Goal: Find specific page/section: Find specific page/section

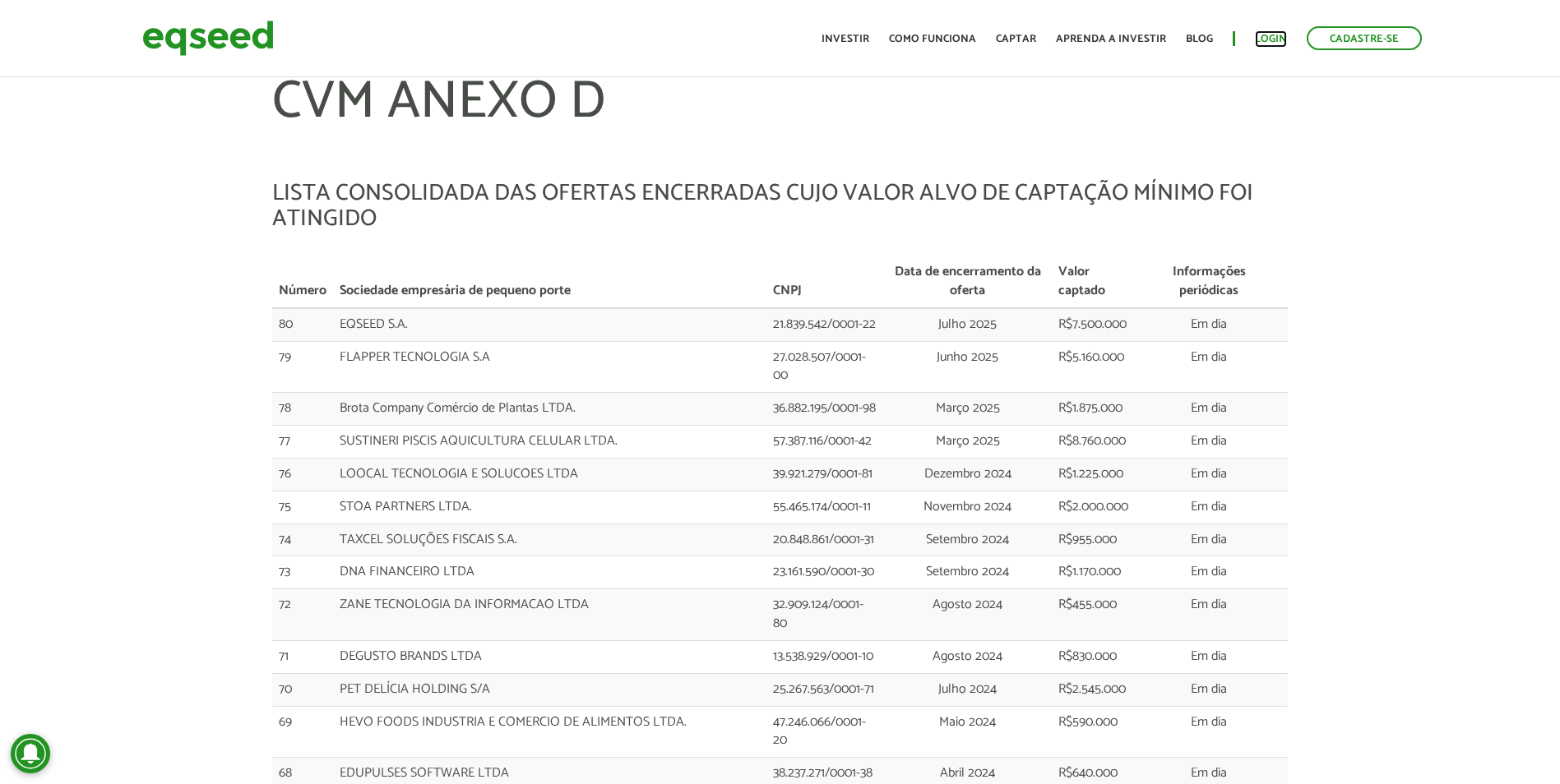
click at [1272, 44] on link "Login" at bounding box center [1271, 39] width 32 height 11
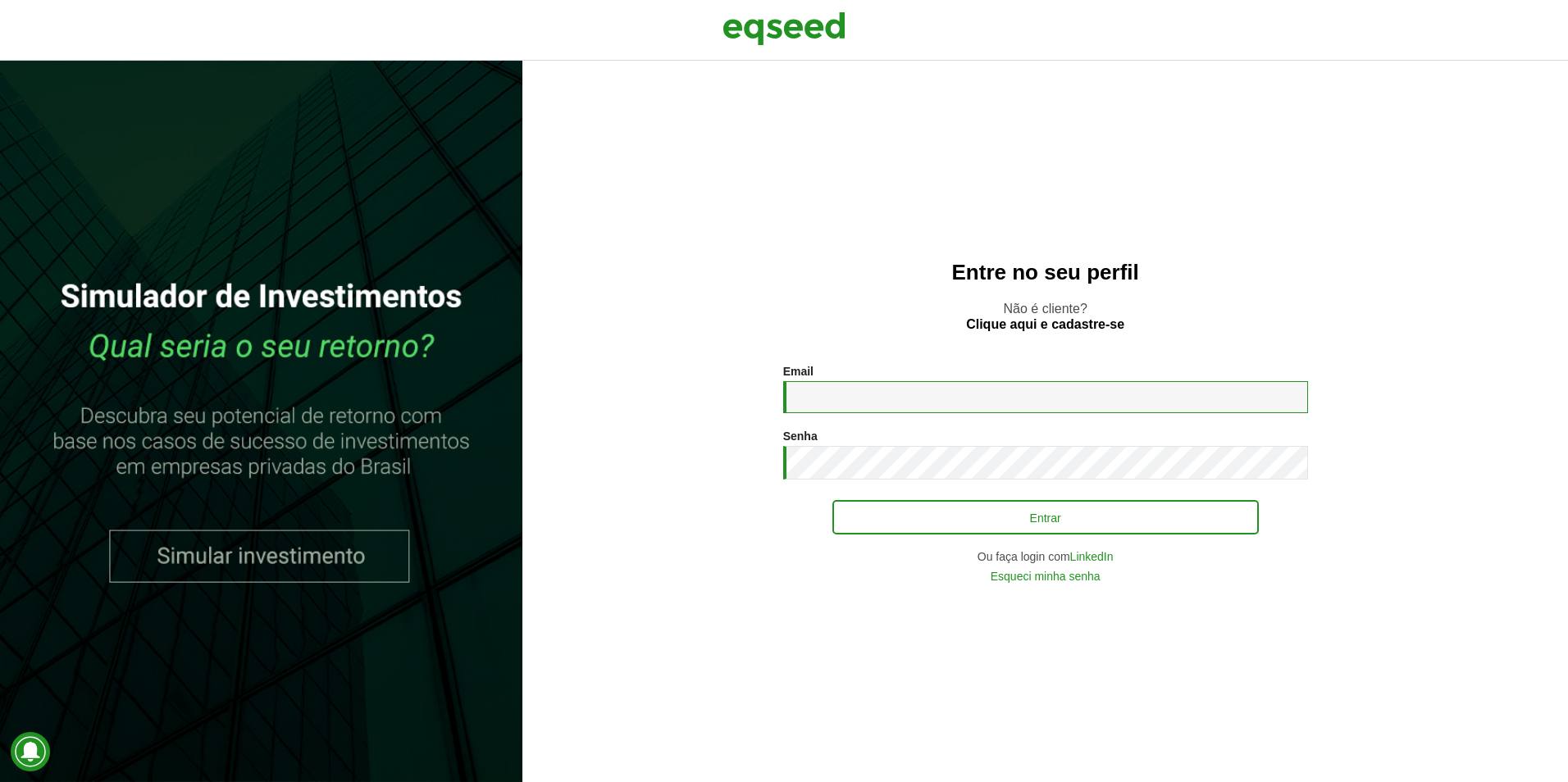
type input "**********"
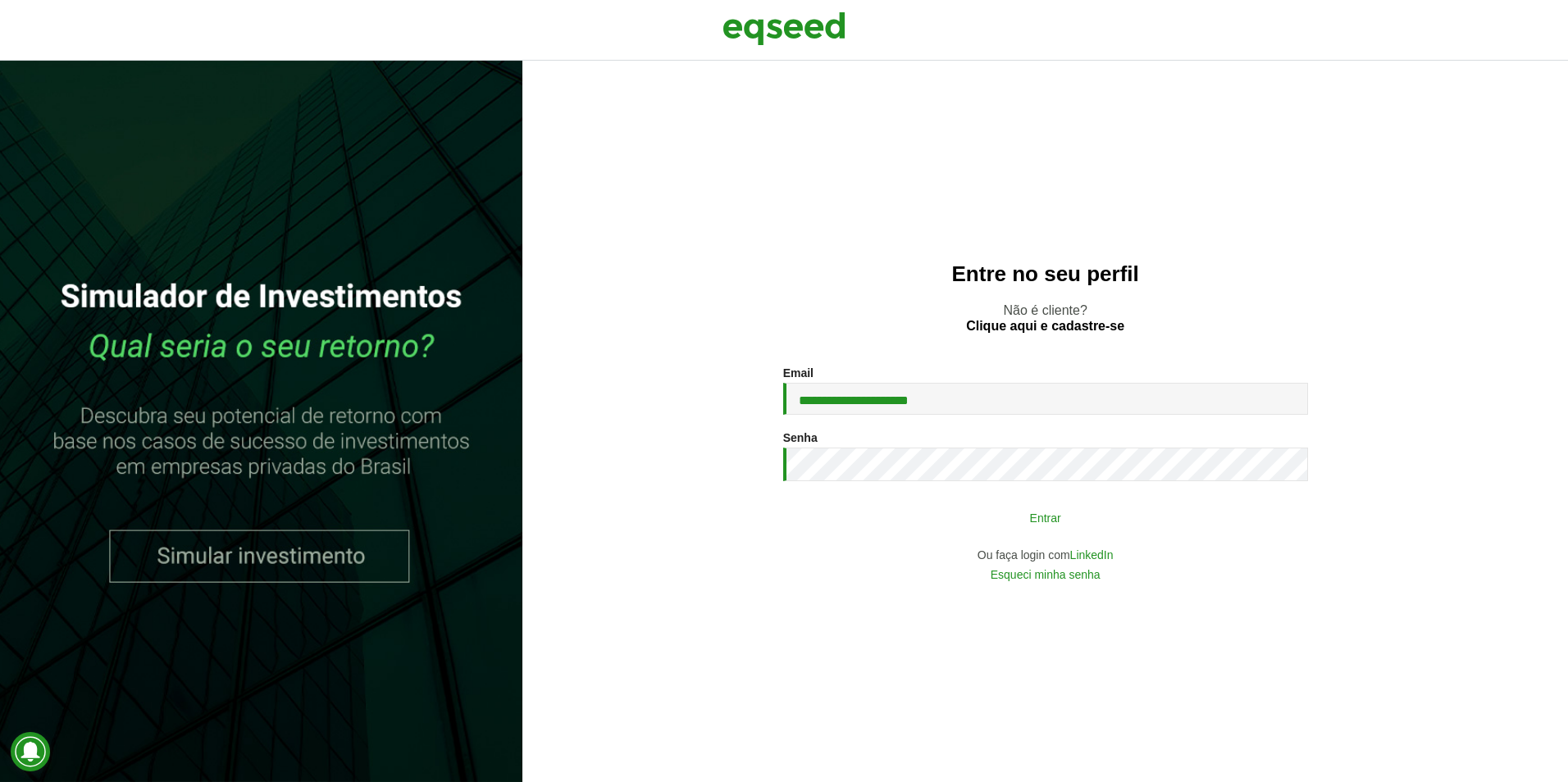
click at [1139, 526] on button "Entrar" at bounding box center [1045, 517] width 426 height 31
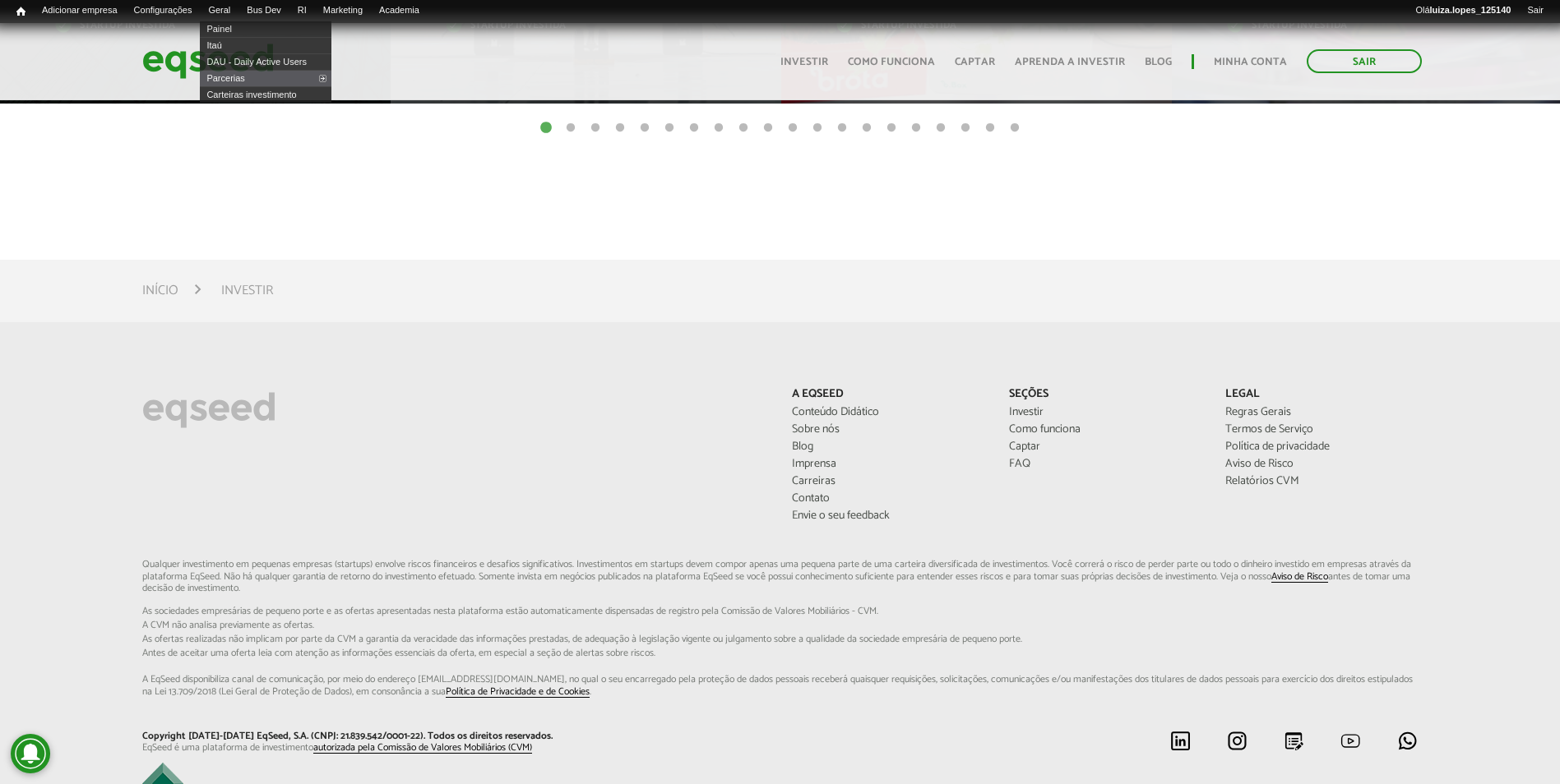
scroll to position [1183, 0]
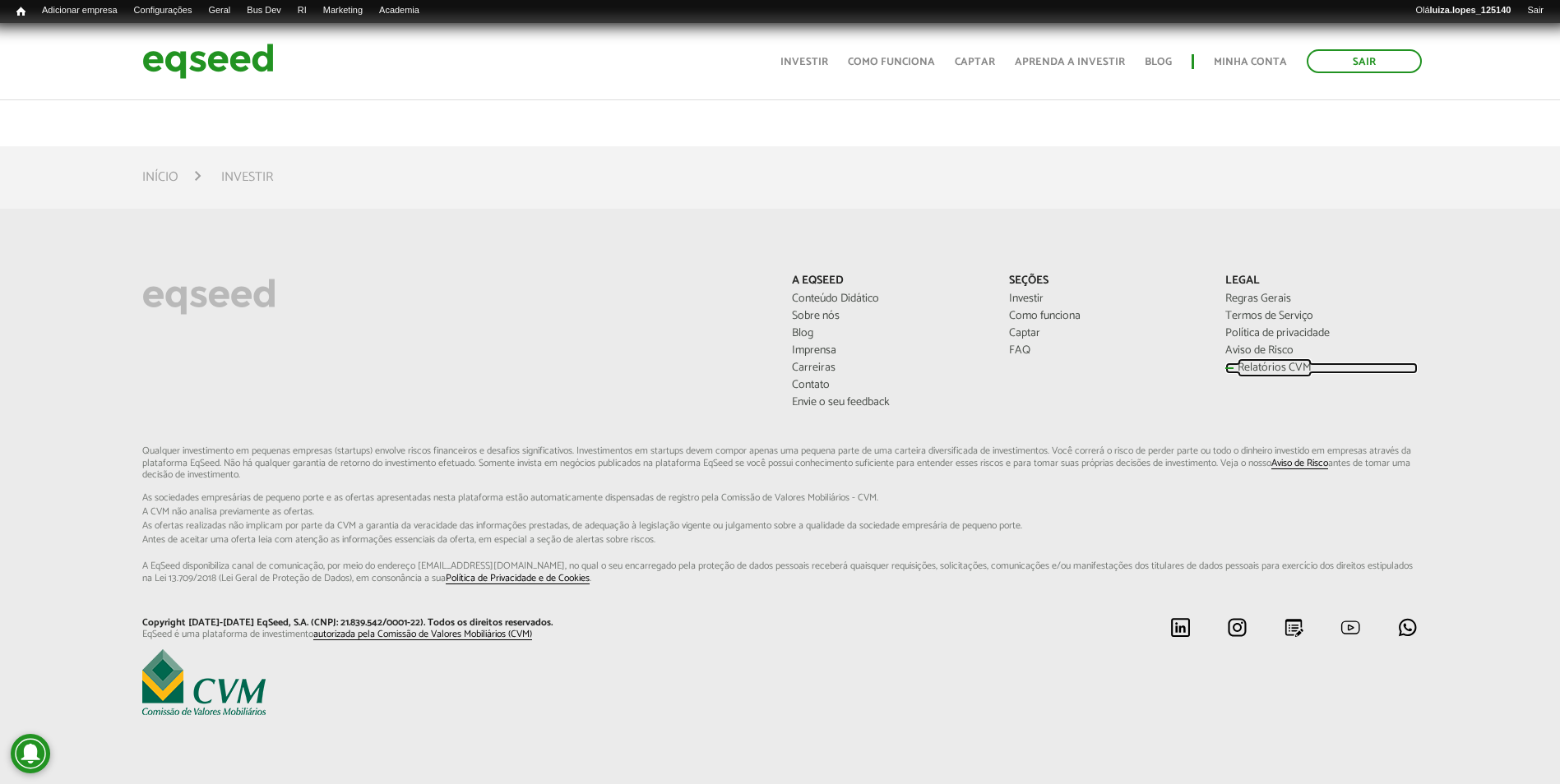
click at [1265, 363] on link "Relatórios CVM" at bounding box center [1321, 369] width 192 height 12
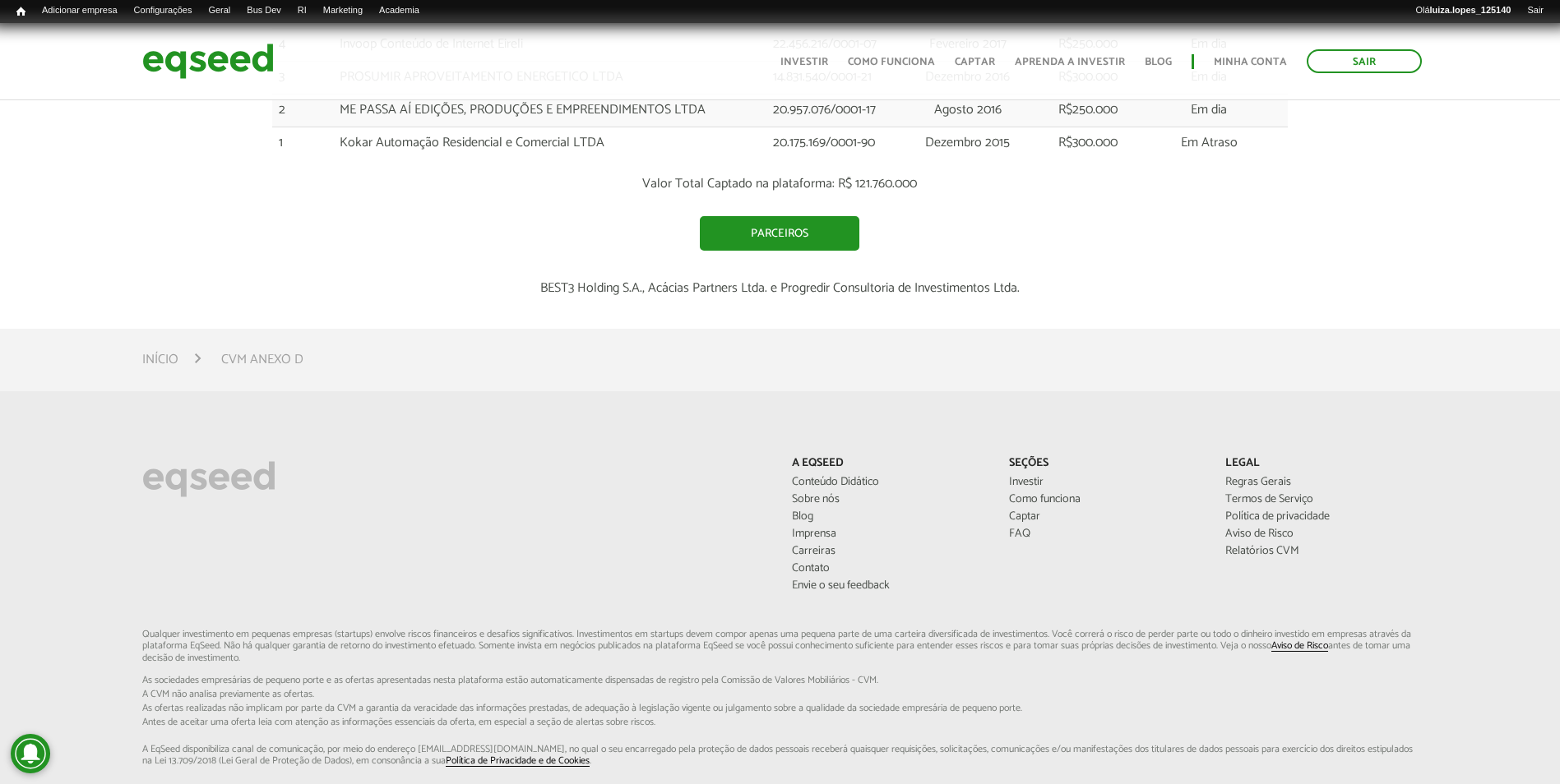
scroll to position [3124, 0]
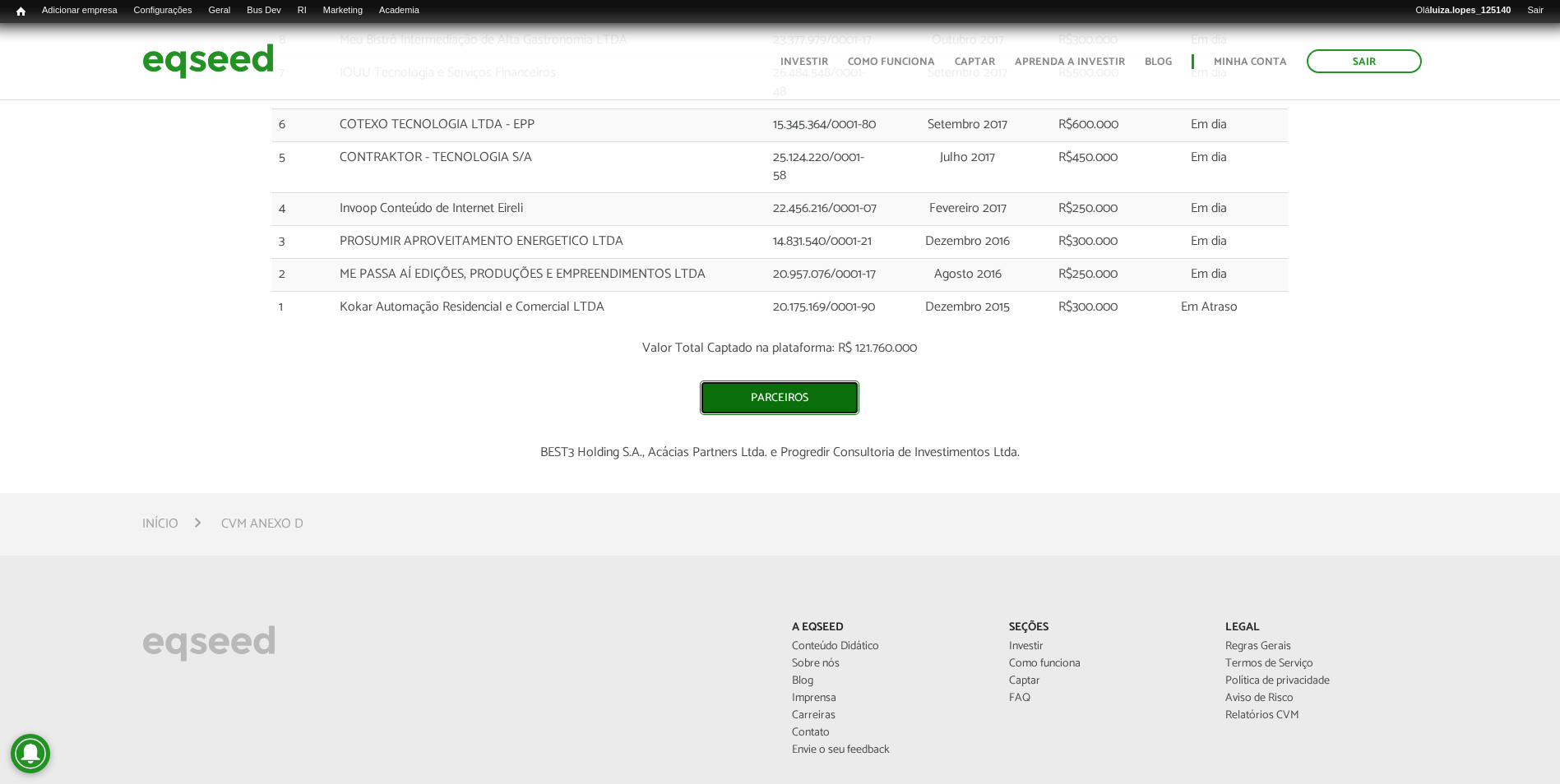
click at [835, 395] on link "Parceiros" at bounding box center [779, 398] width 159 height 34
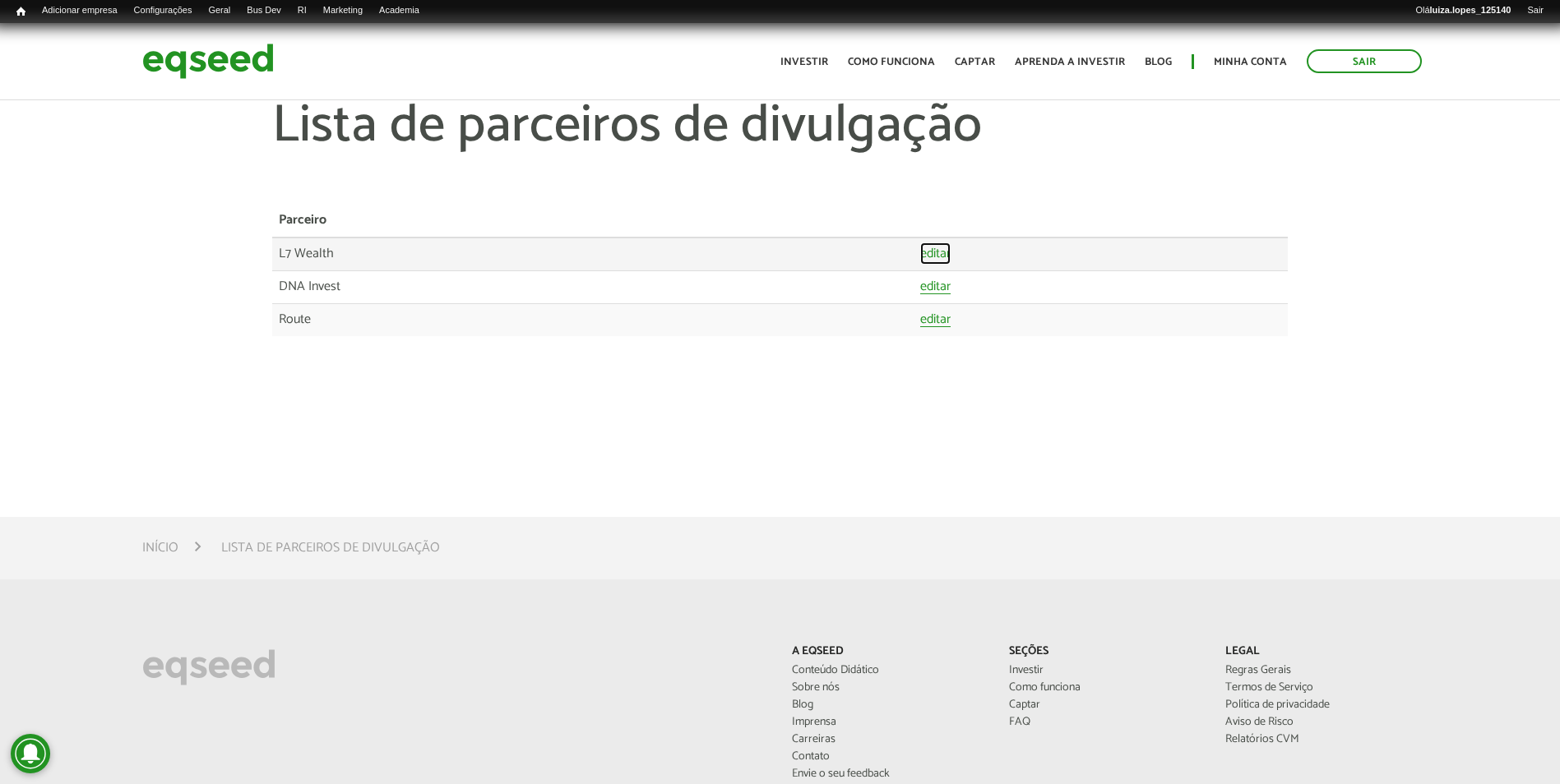
click at [946, 256] on link "editar" at bounding box center [935, 254] width 30 height 14
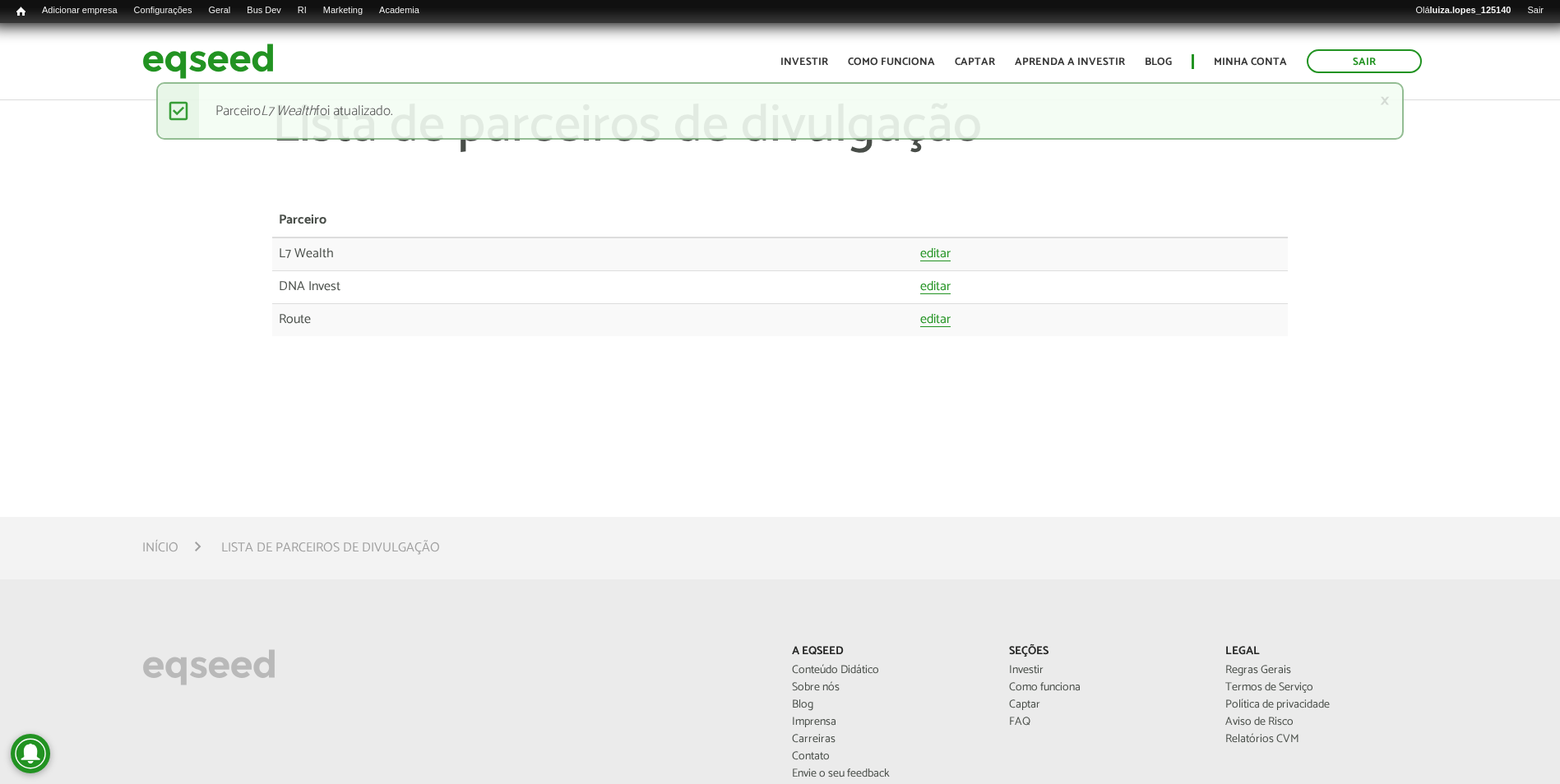
drag, startPoint x: 854, startPoint y: 102, endPoint x: 854, endPoint y: 90, distance: 12.0
click at [854, 99] on div "× Mensagem de status Parceiro L7 Wealth foi atualizado." at bounding box center [781, 111] width 1248 height 58
click at [674, 244] on td "L7 Wealth" at bounding box center [593, 254] width 642 height 33
click at [662, 208] on th "Parceiro" at bounding box center [593, 220] width 642 height 33
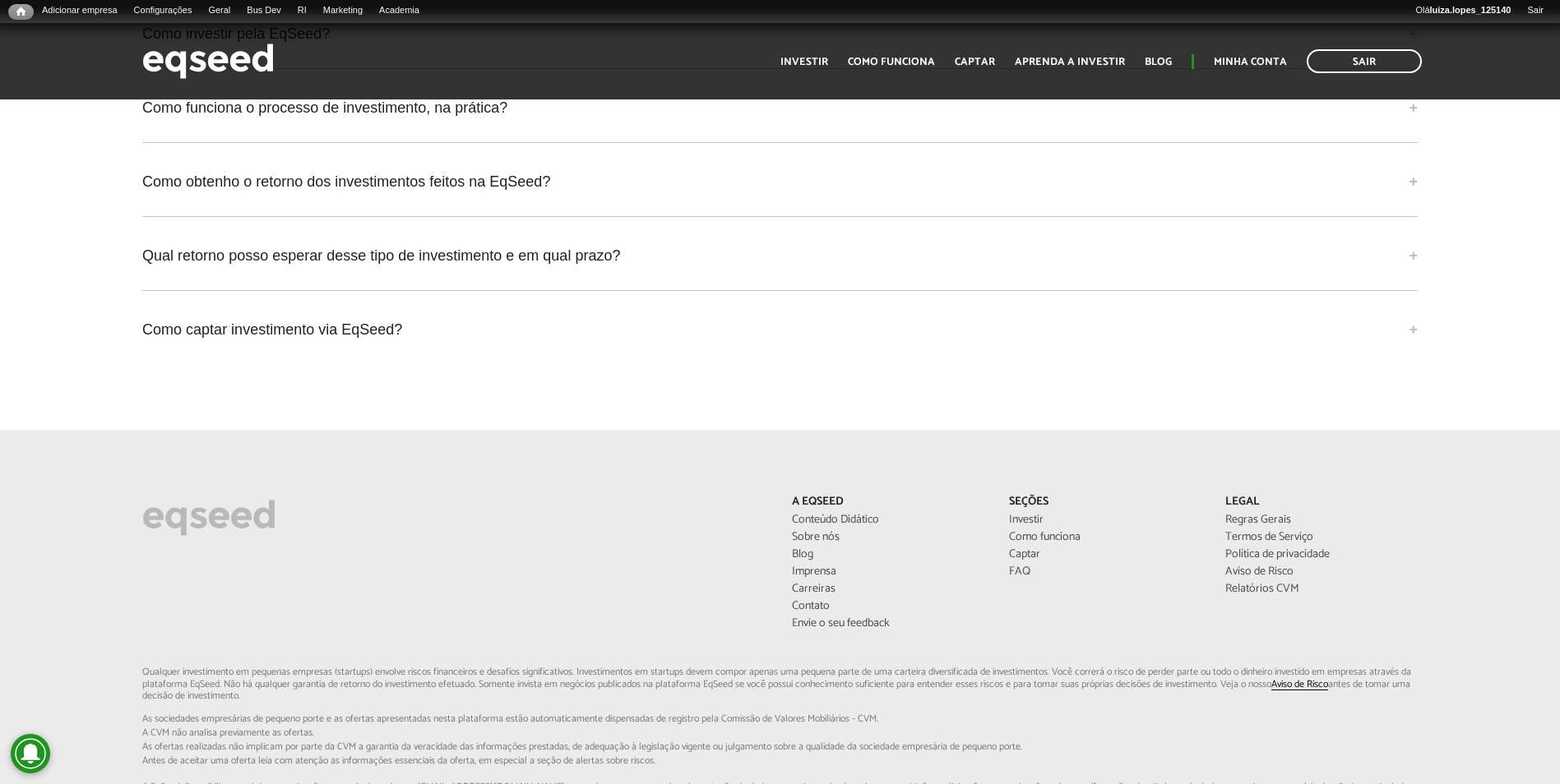
scroll to position [4510, 0]
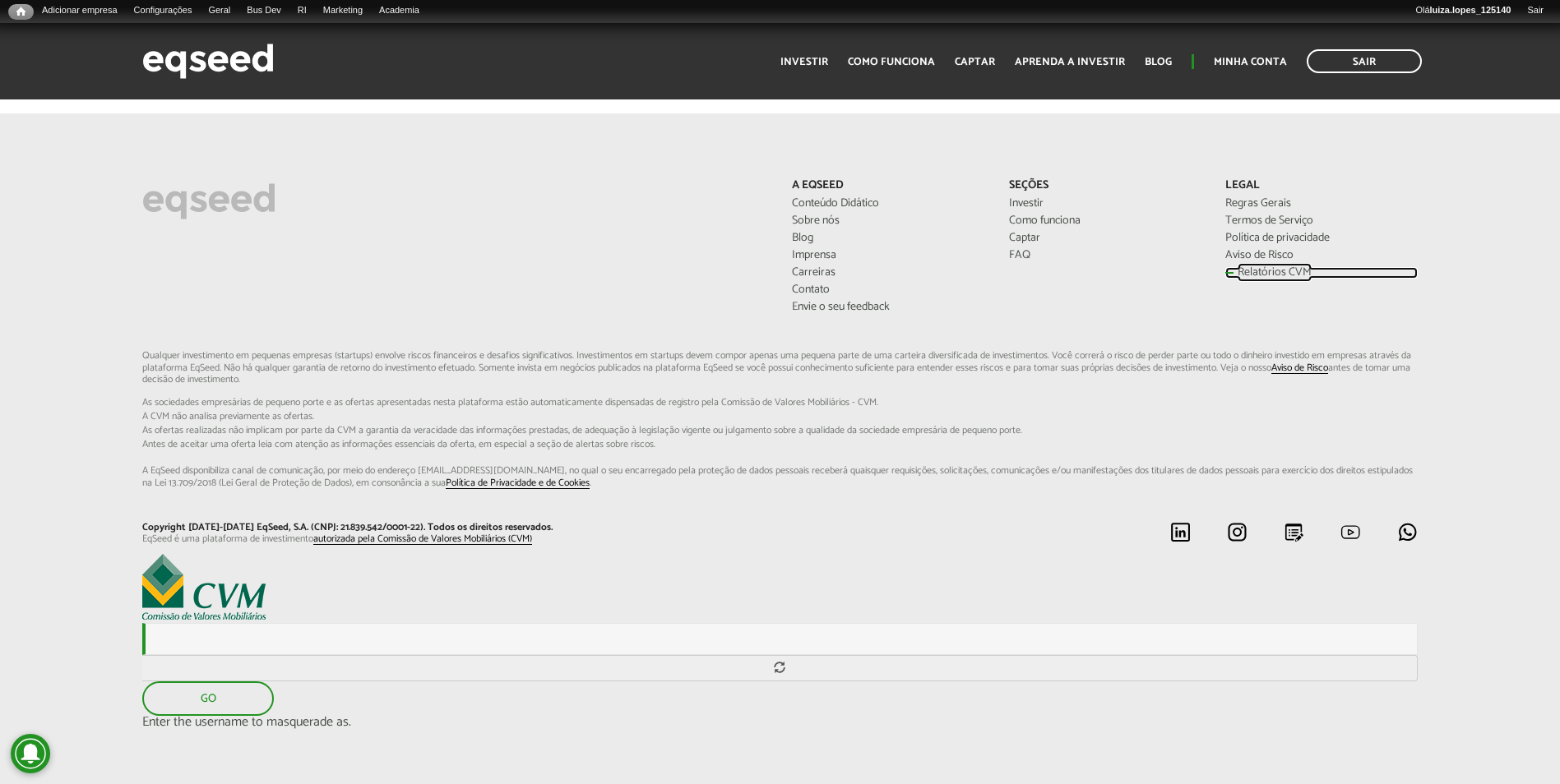
click at [1255, 267] on link "Relatórios CVM" at bounding box center [1321, 273] width 192 height 12
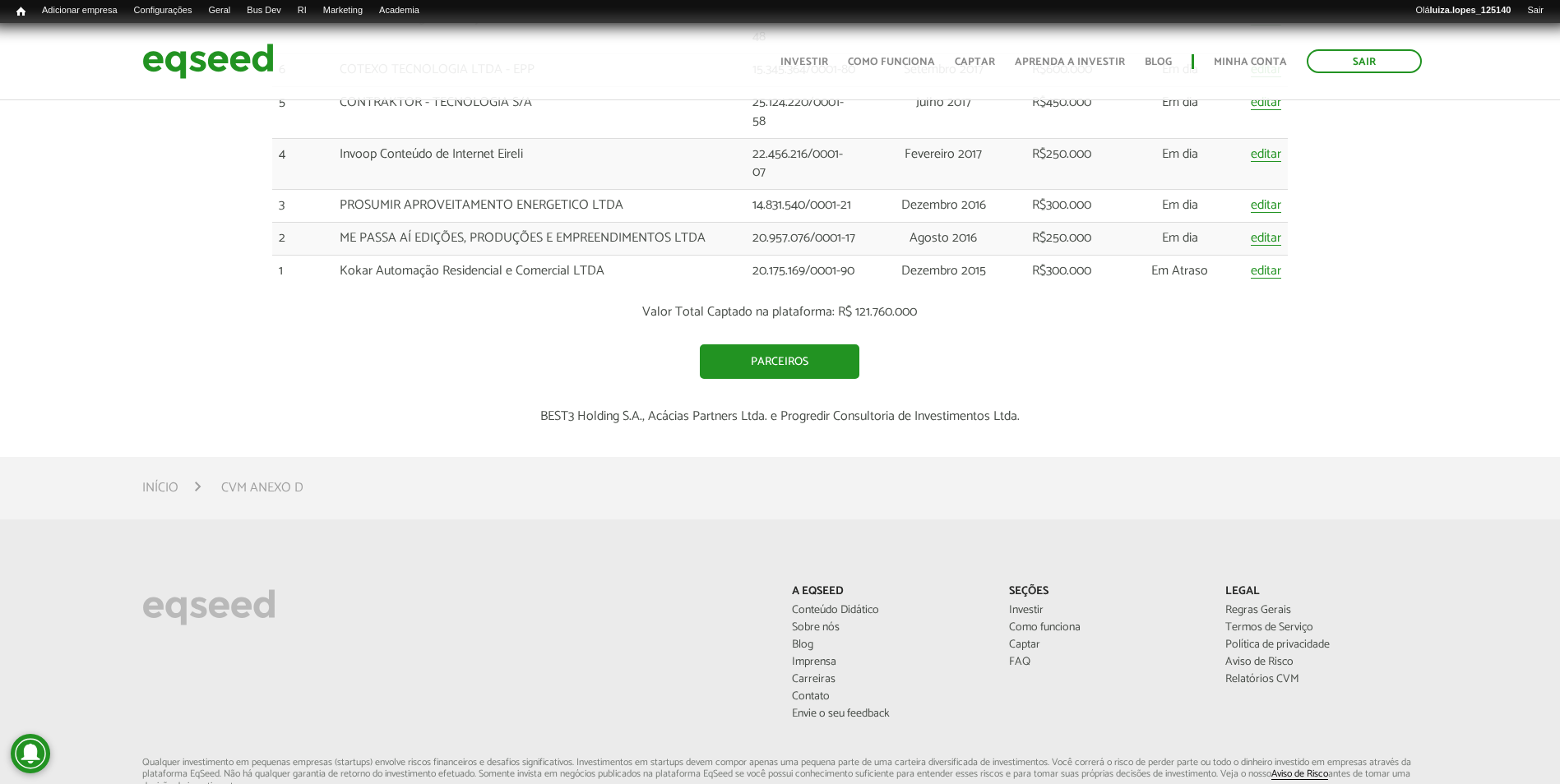
scroll to position [3259, 0]
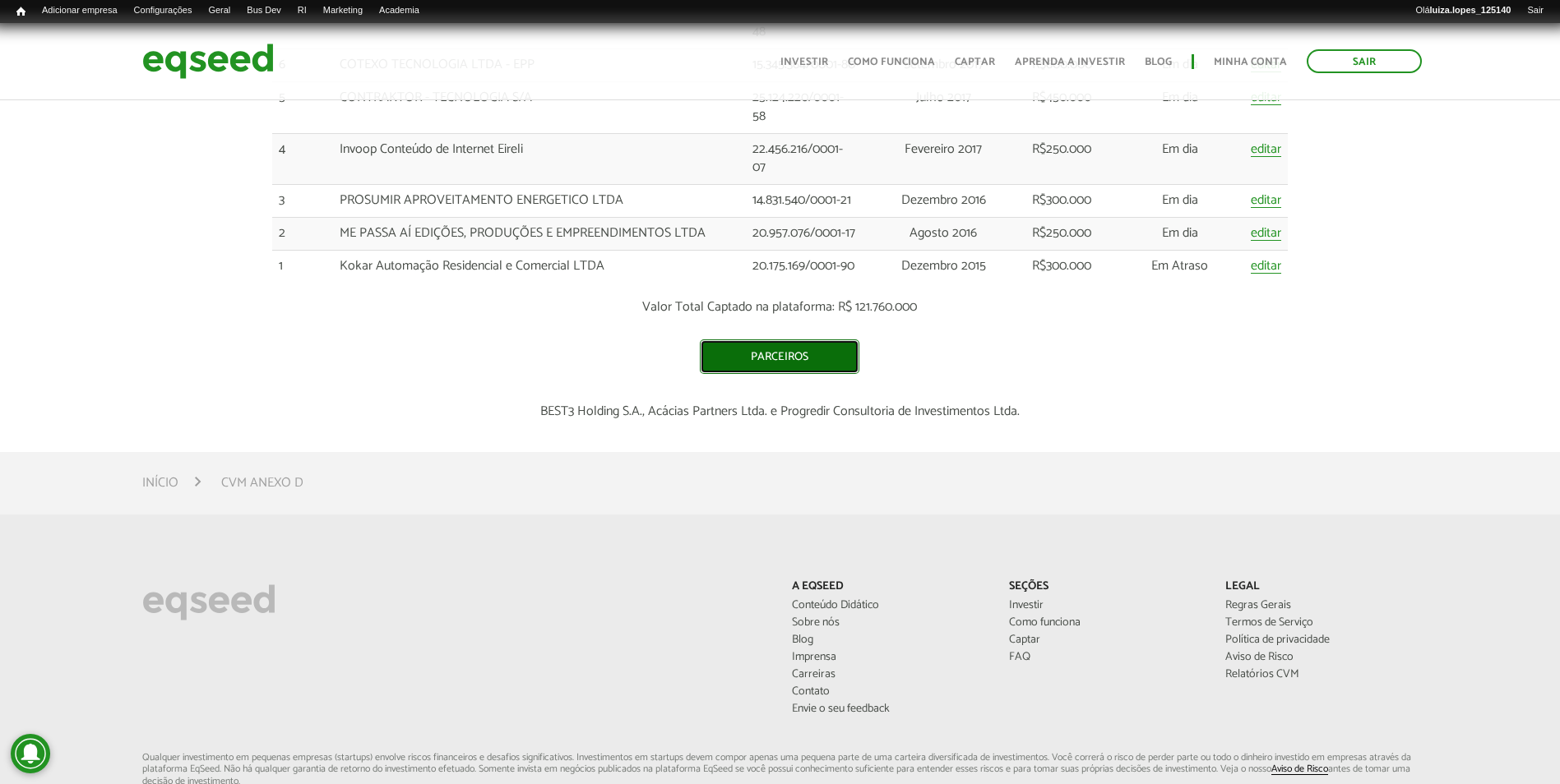
click at [795, 353] on link "Parceiros" at bounding box center [779, 356] width 159 height 34
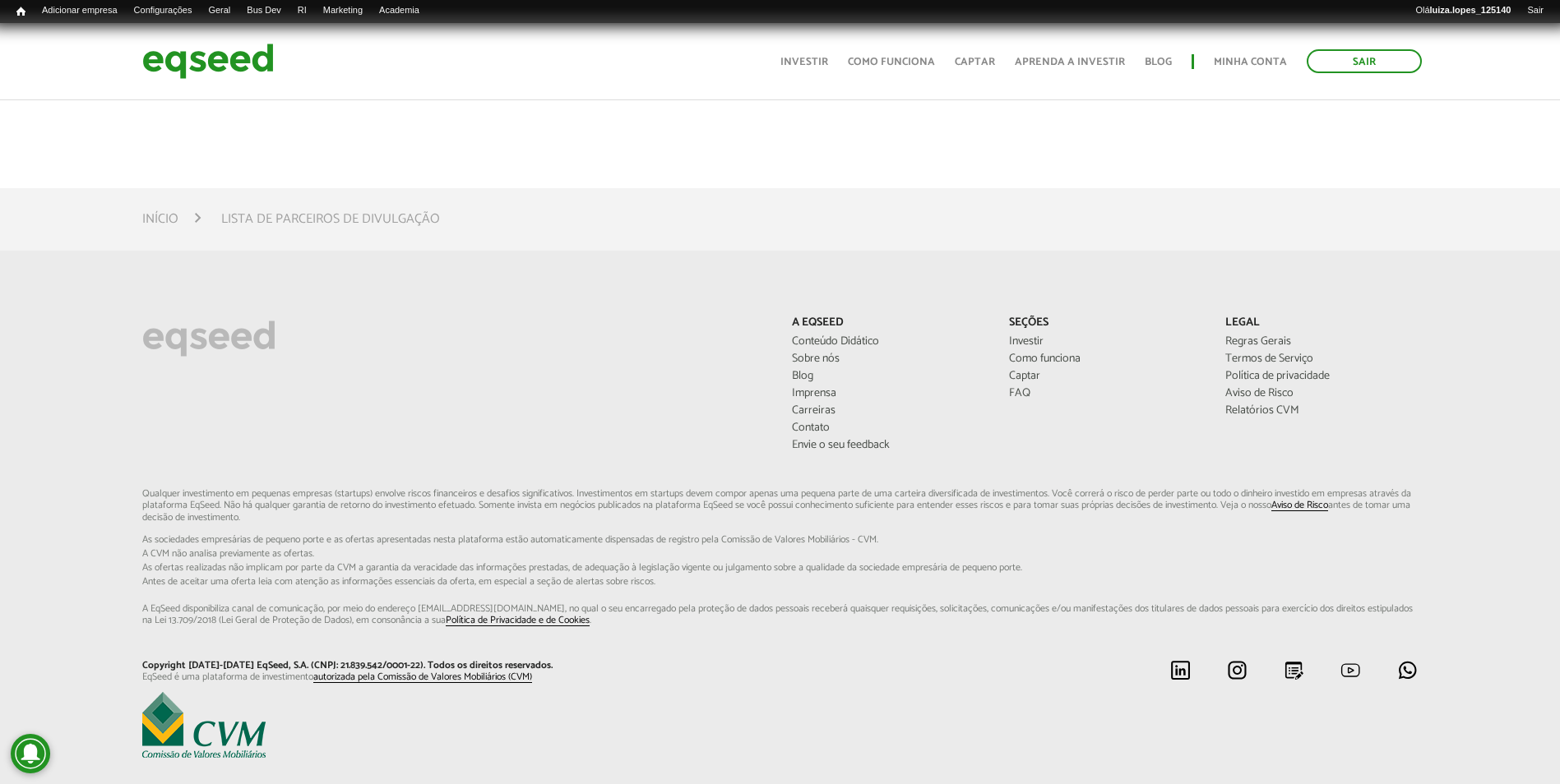
scroll to position [372, 0]
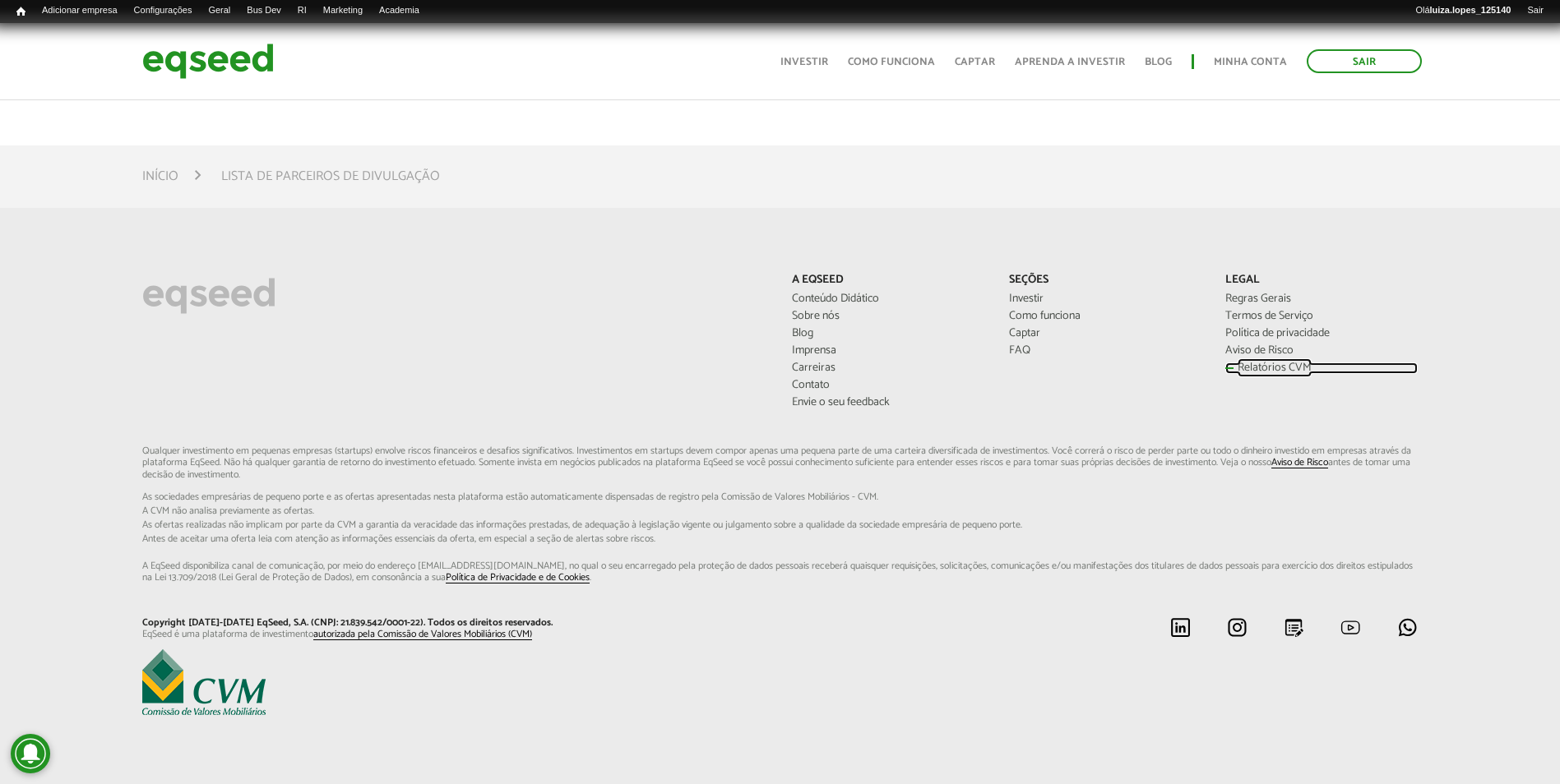
click at [1239, 369] on link "Relatórios CVM" at bounding box center [1321, 369] width 192 height 12
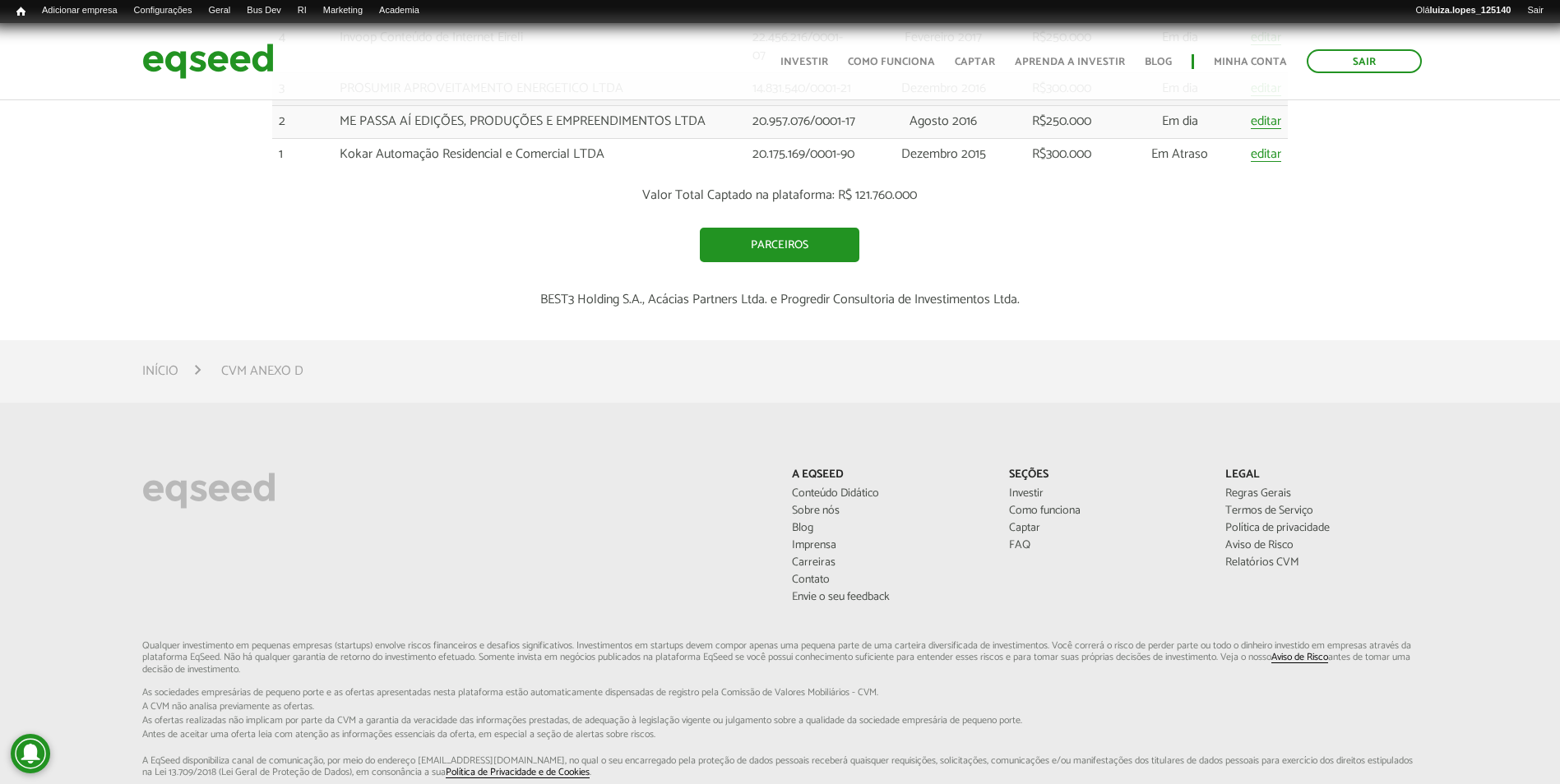
scroll to position [3206, 0]
